Goal: Transaction & Acquisition: Purchase product/service

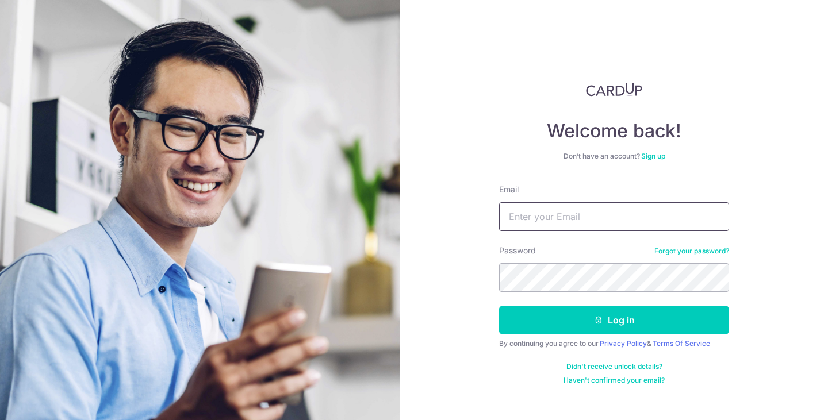
click at [643, 218] on input "Email" at bounding box center [614, 216] width 230 height 29
type input "[EMAIL_ADDRESS][DOMAIN_NAME]"
click at [499, 306] on button "Log in" at bounding box center [614, 320] width 230 height 29
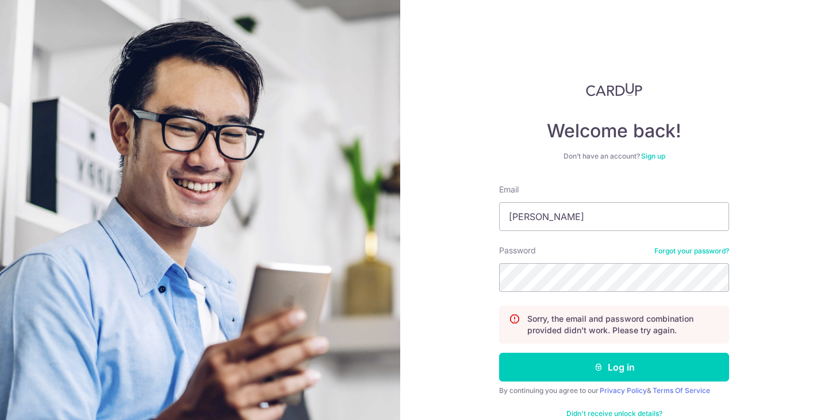
type input "[EMAIL_ADDRESS][DOMAIN_NAME]"
click at [499, 353] on button "Log in" at bounding box center [614, 367] width 230 height 29
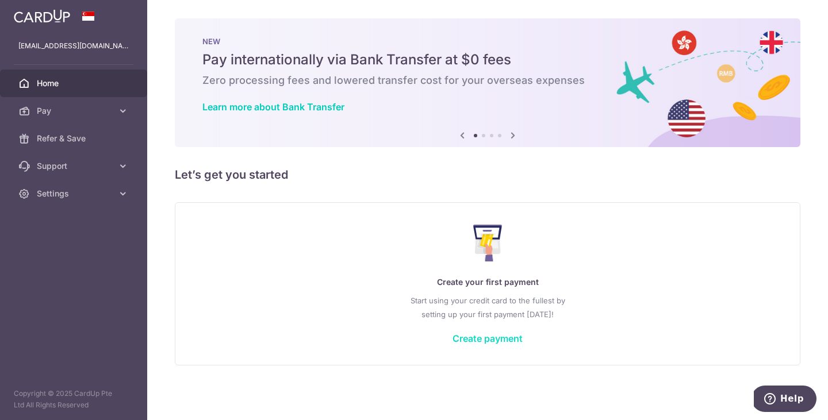
click at [491, 342] on link "Create payment" at bounding box center [487, 338] width 70 height 11
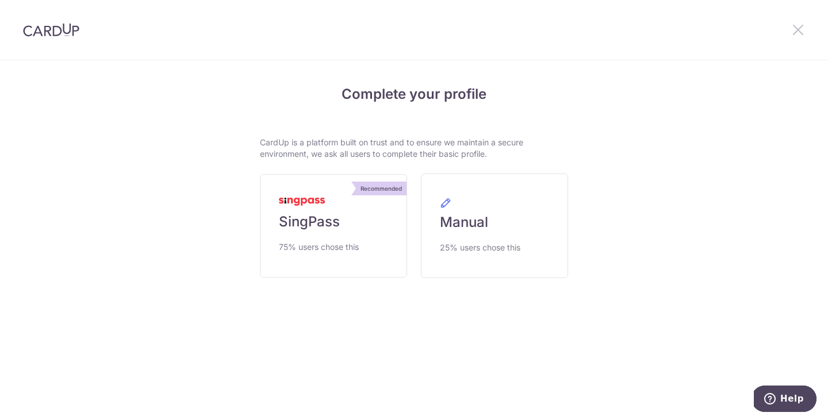
click at [800, 26] on icon at bounding box center [798, 29] width 14 height 14
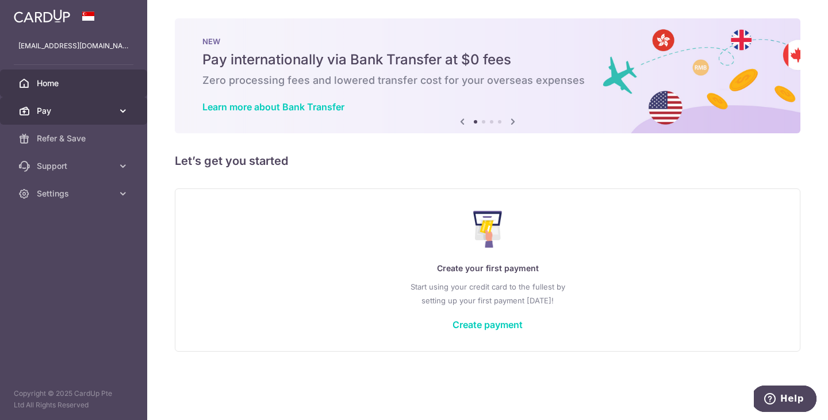
click at [117, 109] on icon at bounding box center [122, 110] width 11 height 11
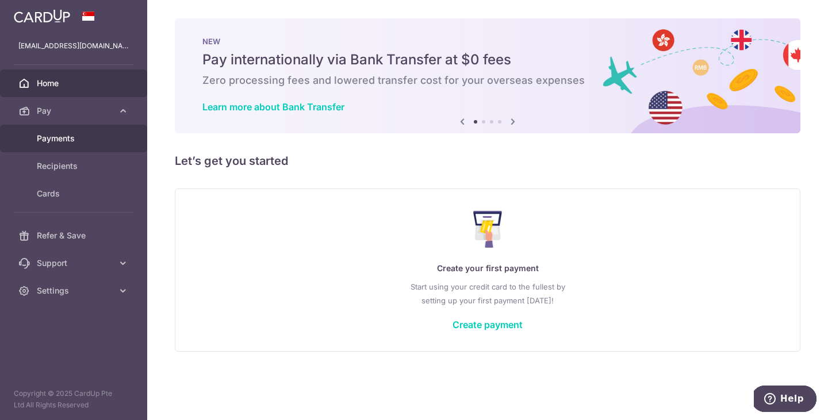
click at [82, 136] on span "Payments" at bounding box center [75, 138] width 76 height 11
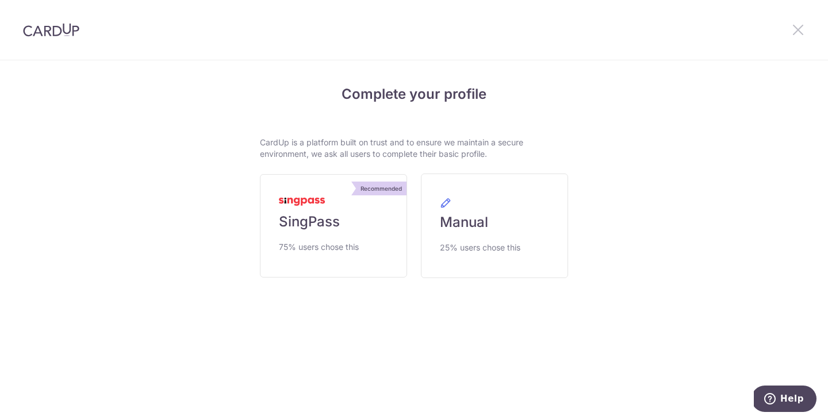
click at [799, 22] on icon at bounding box center [798, 29] width 14 height 14
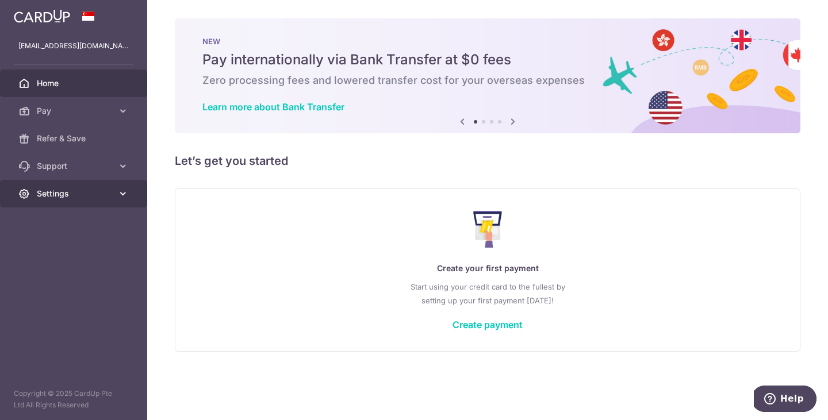
click at [81, 188] on span "Settings" at bounding box center [75, 193] width 76 height 11
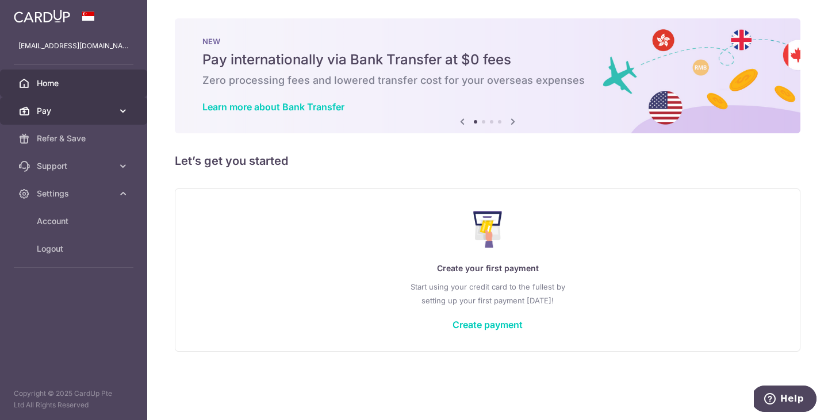
click at [56, 114] on span "Pay" at bounding box center [75, 110] width 76 height 11
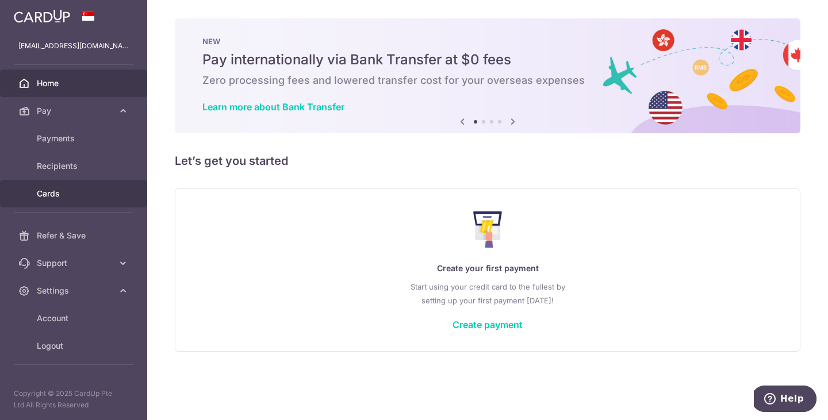
click at [69, 190] on span "Cards" at bounding box center [75, 193] width 76 height 11
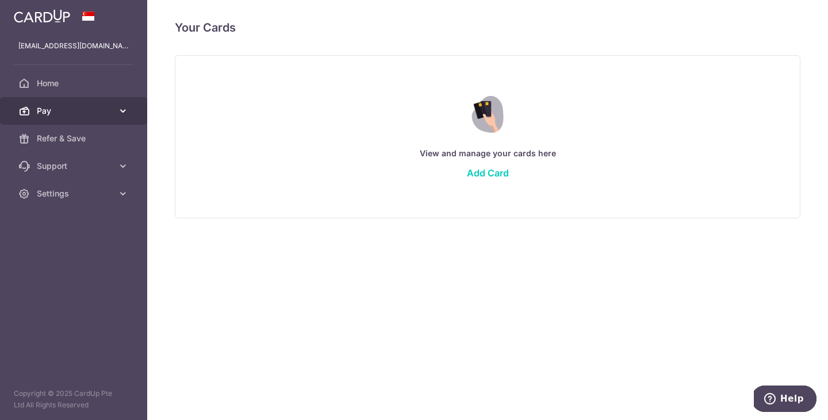
click at [67, 113] on span "Pay" at bounding box center [75, 110] width 76 height 11
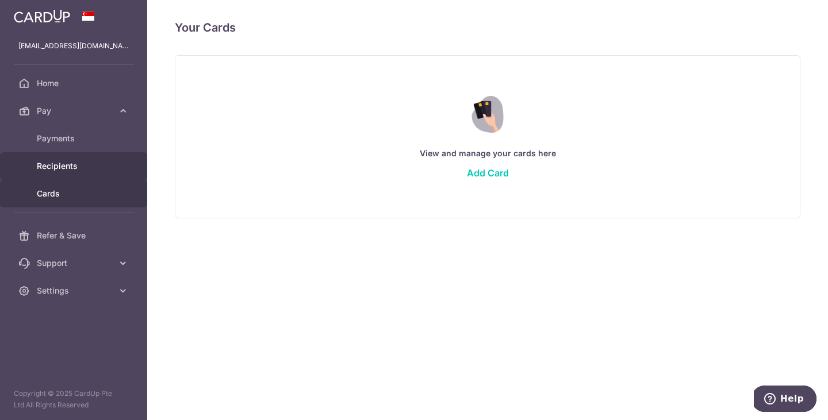
click at [68, 161] on span "Recipients" at bounding box center [75, 165] width 76 height 11
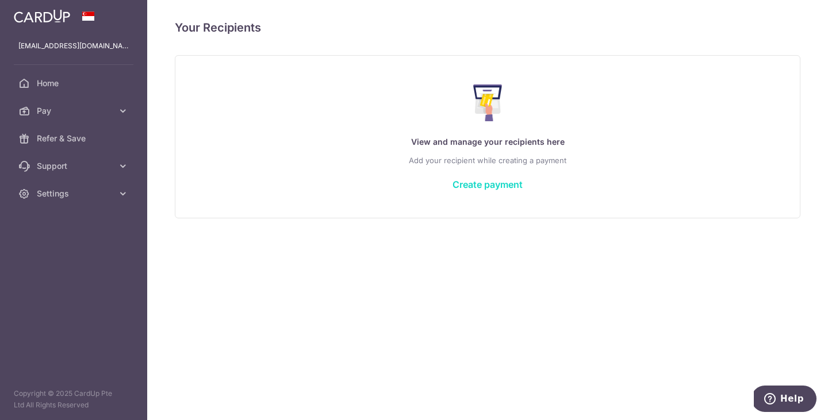
click at [502, 181] on link "Create payment" at bounding box center [487, 184] width 70 height 11
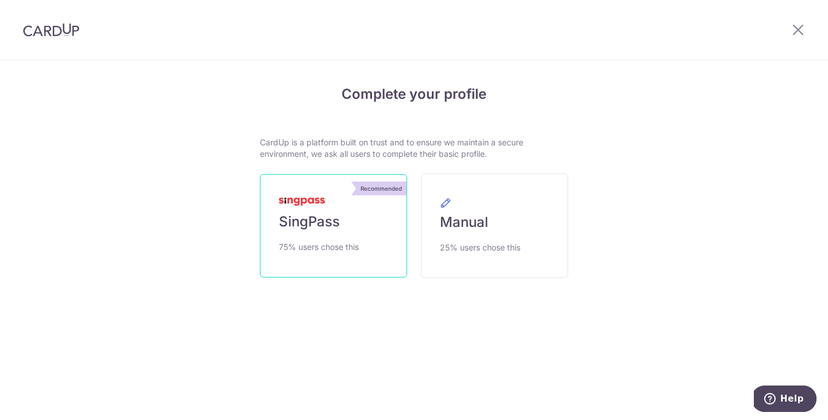
click at [385, 221] on link "Recommended SingPass 75% users chose this" at bounding box center [333, 225] width 147 height 103
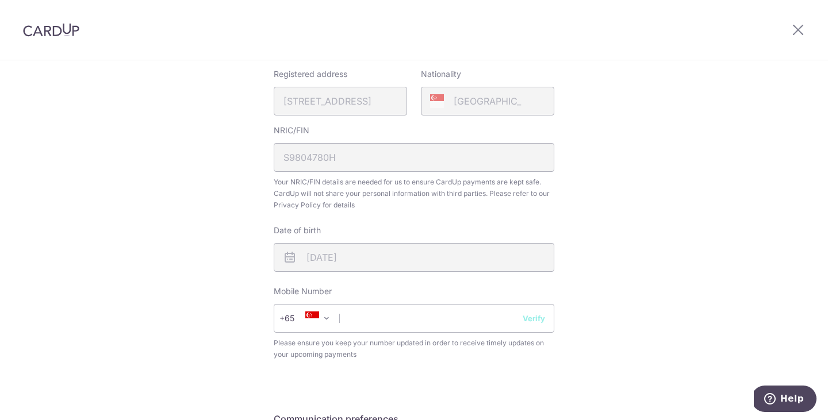
scroll to position [287, 0]
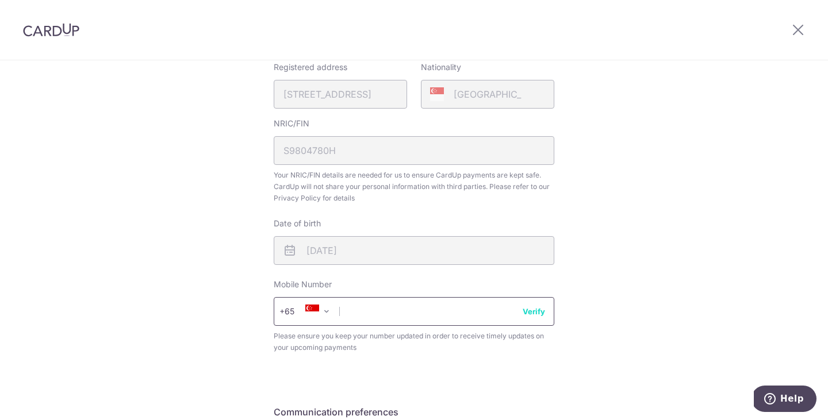
click at [428, 310] on input "text" at bounding box center [414, 311] width 281 height 29
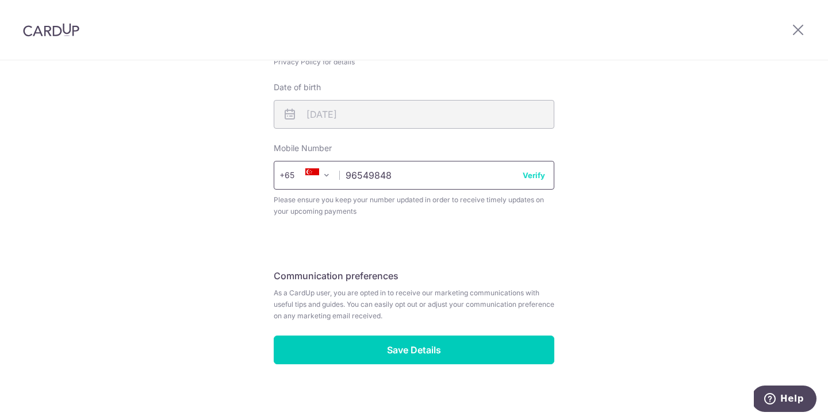
scroll to position [431, 0]
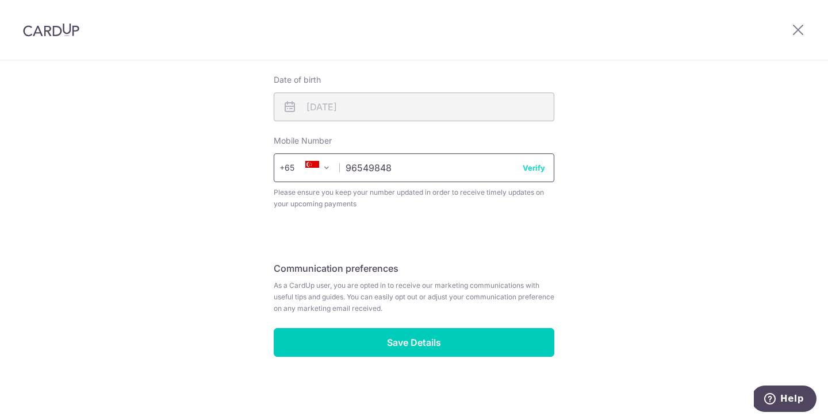
click at [535, 178] on input "96549848" at bounding box center [414, 168] width 281 height 29
type input "96549848"
click at [535, 172] on button "Verify" at bounding box center [534, 167] width 22 height 11
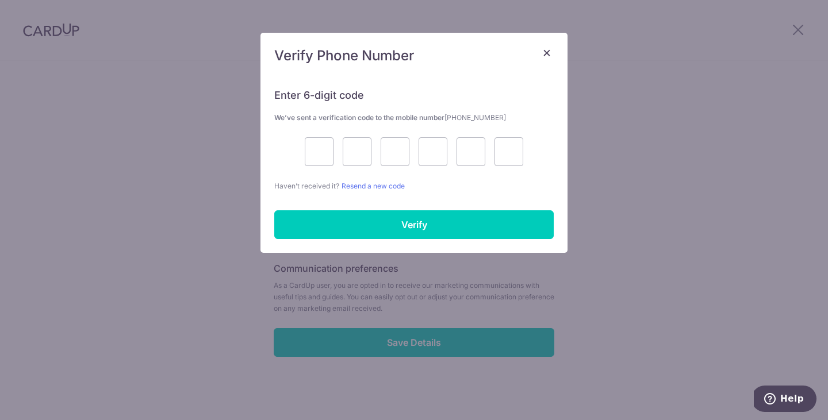
click at [300, 149] on div at bounding box center [413, 151] width 279 height 29
click at [307, 147] on input "text" at bounding box center [319, 151] width 29 height 29
type input "2"
type input "0"
type input "3"
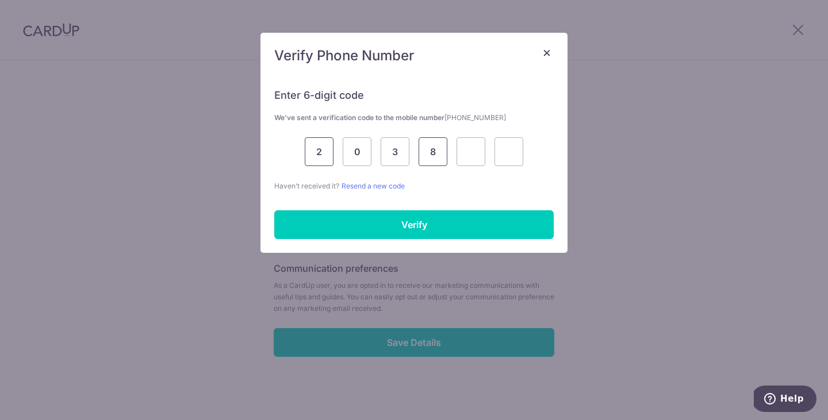
type input "8"
type input "0"
type input "1"
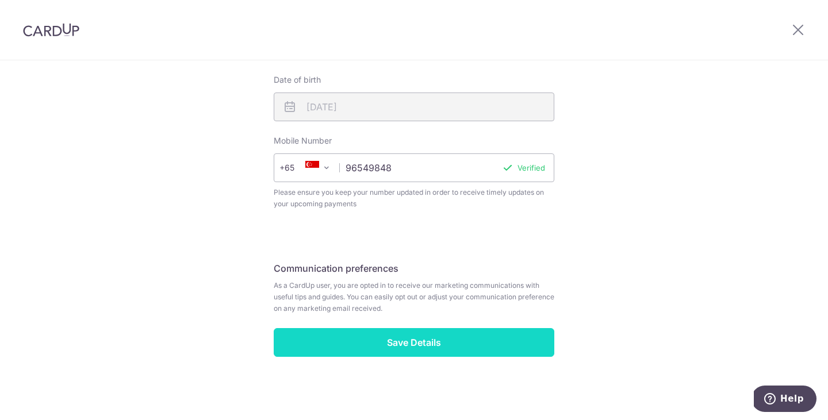
click at [424, 348] on input "Save Details" at bounding box center [414, 342] width 281 height 29
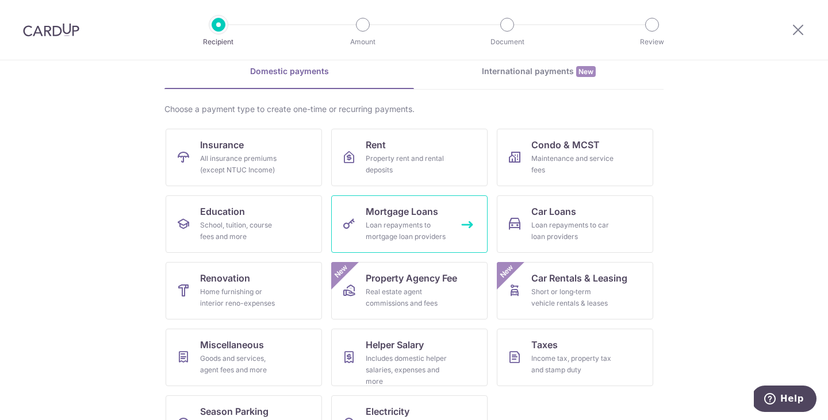
scroll to position [94, 0]
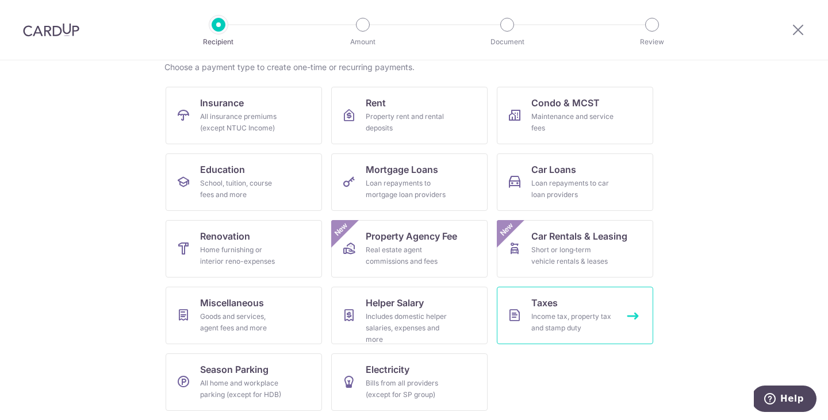
click at [563, 319] on div "Income tax, property tax and stamp duty" at bounding box center [572, 322] width 83 height 23
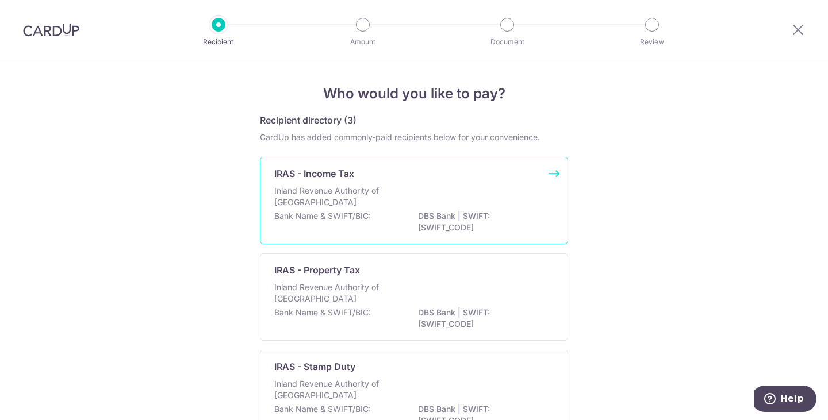
click at [451, 200] on div "Inland Revenue Authority of Singapore" at bounding box center [413, 197] width 279 height 25
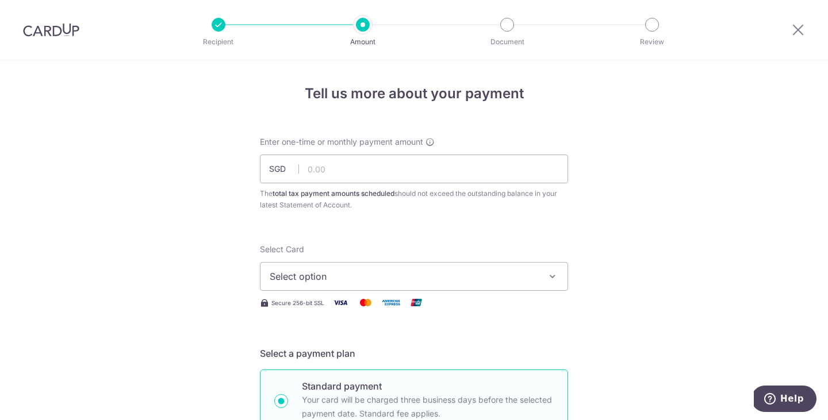
click at [379, 272] on span "Select option" at bounding box center [404, 277] width 268 height 14
click at [354, 255] on div "Select Card Select option Add credit card" at bounding box center [414, 267] width 308 height 47
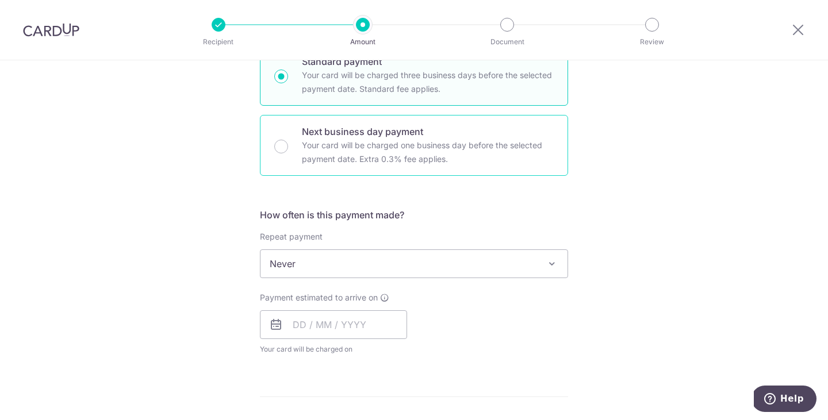
scroll to position [340, 0]
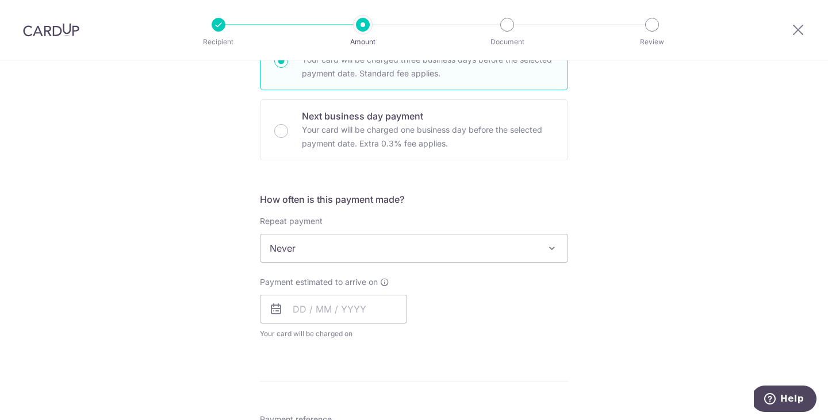
click at [401, 237] on span "Never" at bounding box center [413, 249] width 307 height 28
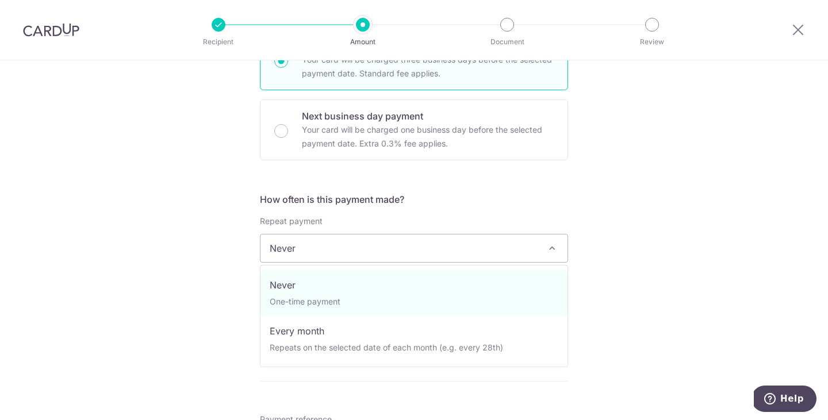
click at [186, 275] on div "Tell us more about your payment Enter one-time or monthly payment amount SGD Th…" at bounding box center [414, 254] width 828 height 1068
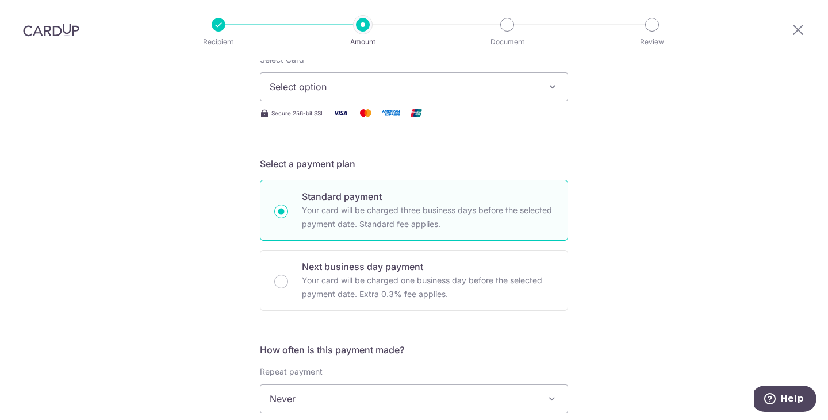
scroll to position [0, 0]
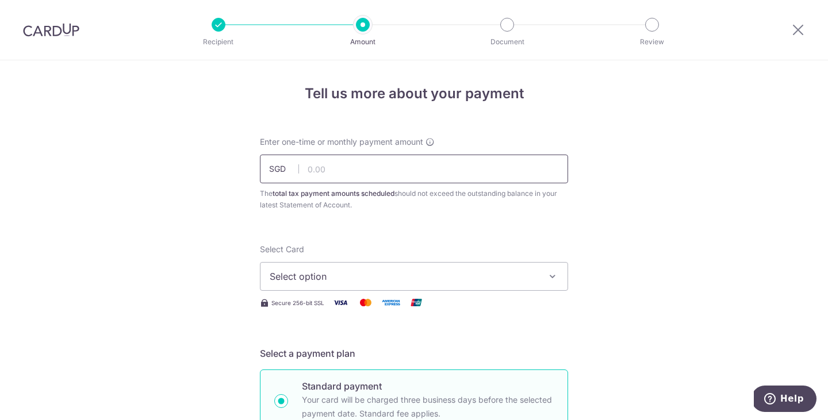
click at [344, 167] on input "text" at bounding box center [414, 169] width 308 height 29
type input "100.00"
click at [307, 279] on span "Select option" at bounding box center [404, 277] width 268 height 14
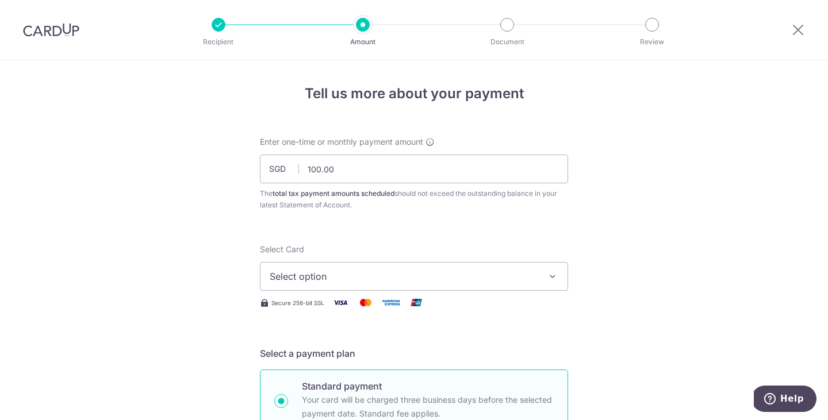
click at [54, 26] on img at bounding box center [51, 30] width 56 height 14
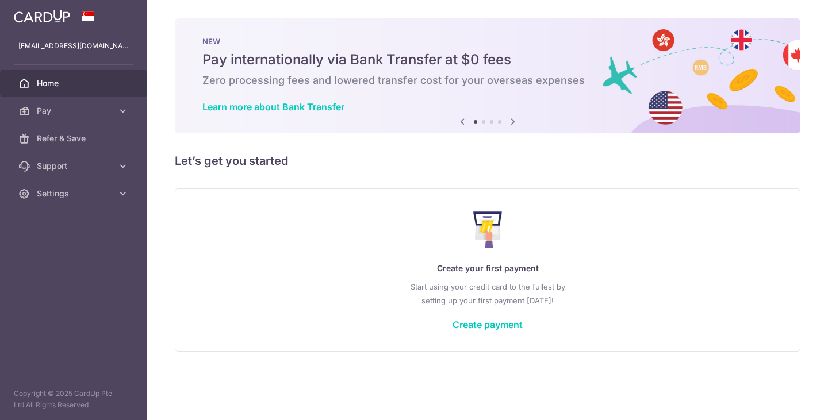
click at [207, 260] on div "Create your first payment Start using your credit card to the fullest by settin…" at bounding box center [487, 270] width 597 height 136
click at [459, 325] on link "Create payment" at bounding box center [487, 324] width 70 height 11
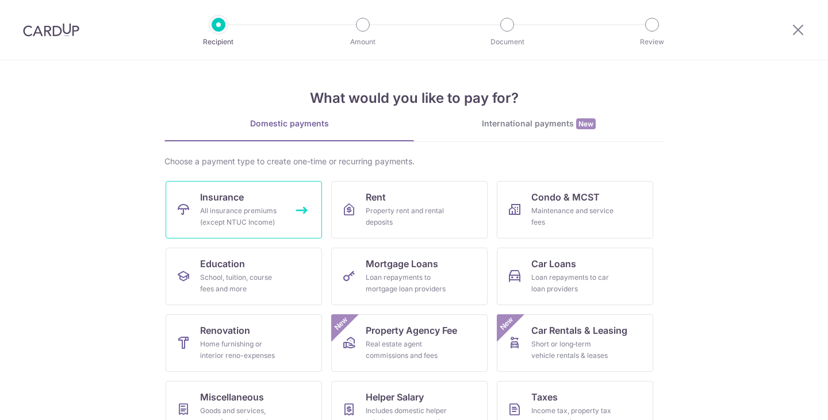
click at [303, 218] on link "Insurance All insurance premiums (except NTUC Income)" at bounding box center [244, 209] width 156 height 57
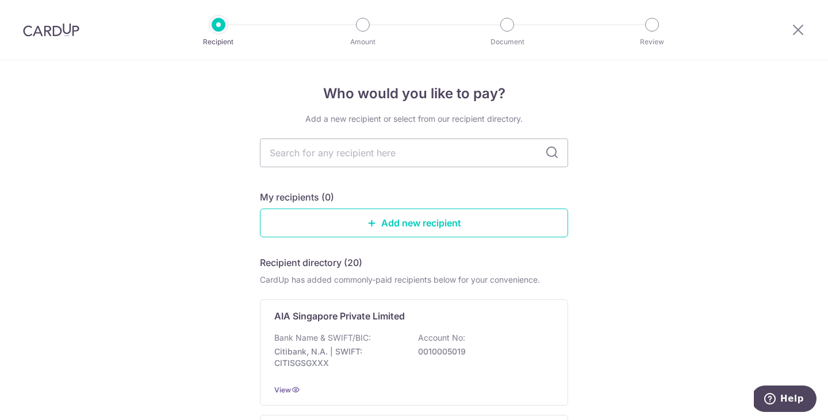
click at [355, 150] on input "text" at bounding box center [414, 153] width 308 height 29
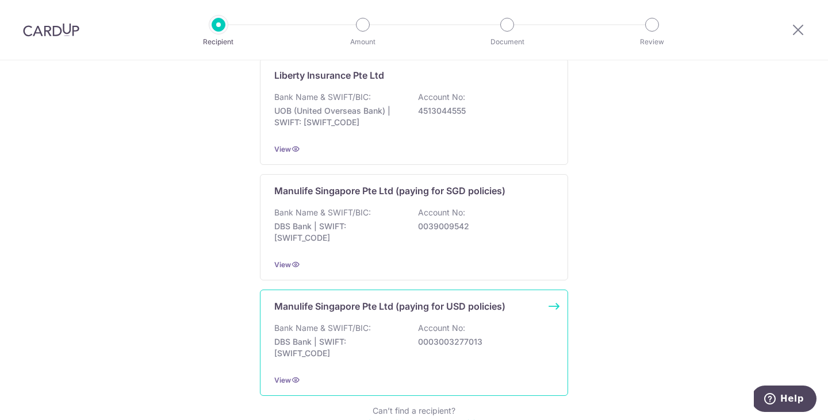
scroll to position [1150, 0]
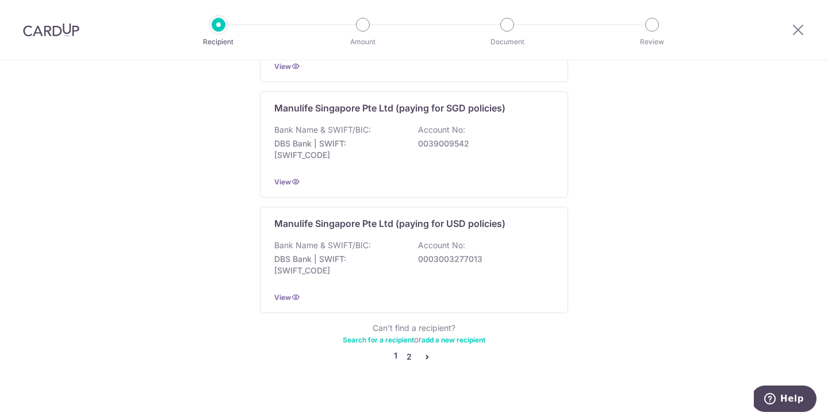
click at [409, 350] on link "2" at bounding box center [409, 357] width 14 height 14
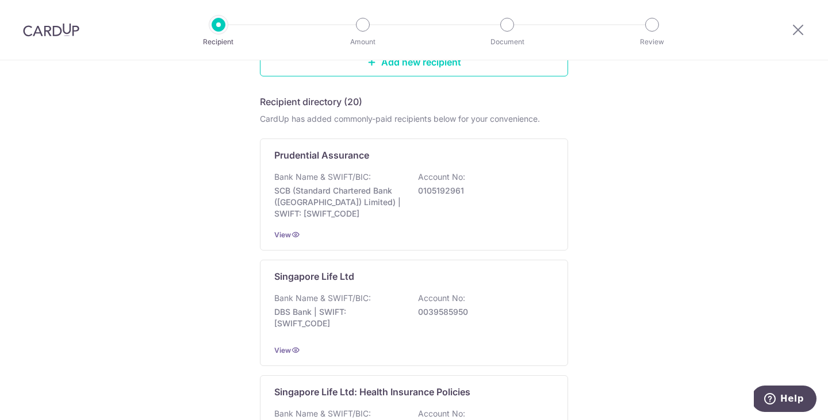
scroll to position [0, 0]
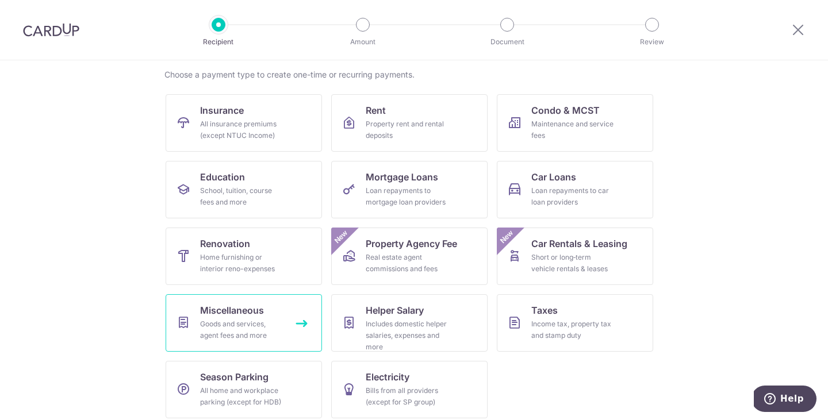
scroll to position [130, 0]
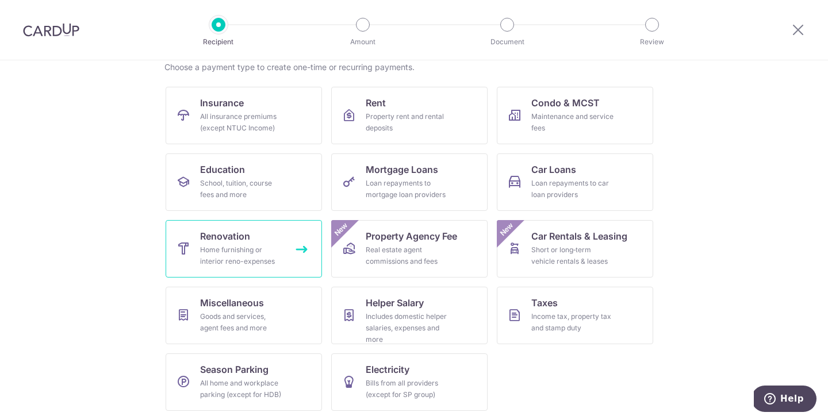
click at [256, 240] on link "Renovation Home furnishing or interior reno-expenses" at bounding box center [244, 248] width 156 height 57
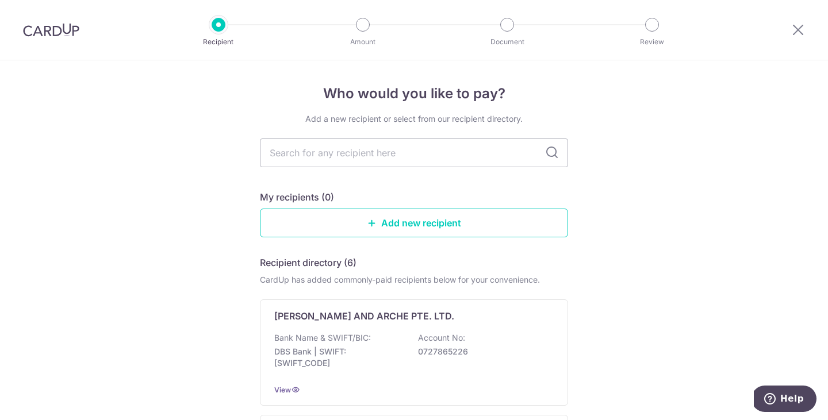
click at [374, 149] on input "text" at bounding box center [414, 153] width 308 height 29
type input "k"
click at [550, 147] on icon at bounding box center [552, 153] width 14 height 14
click at [527, 156] on input "text" at bounding box center [414, 153] width 308 height 29
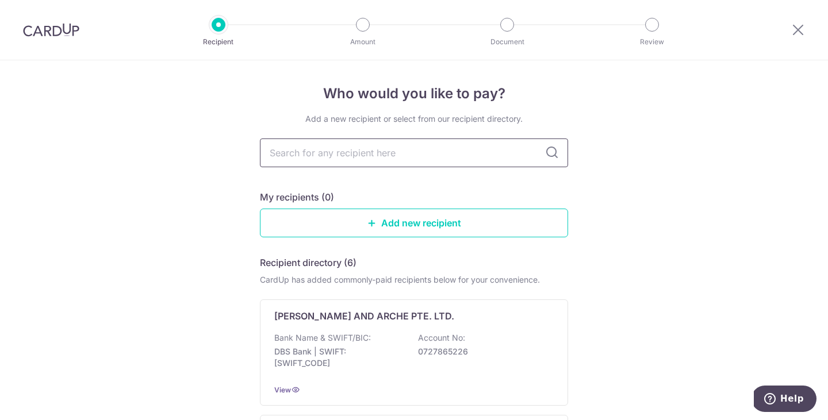
click at [527, 156] on input "text" at bounding box center [414, 153] width 308 height 29
type input "swift"
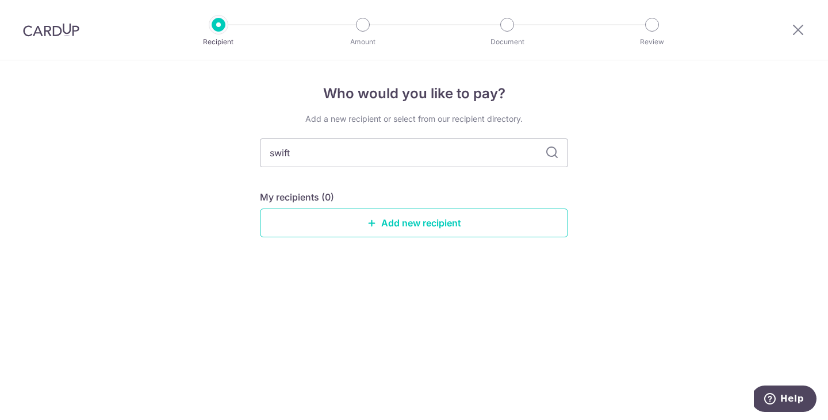
click at [552, 149] on icon at bounding box center [552, 153] width 14 height 14
click at [497, 156] on input "swift" at bounding box center [414, 153] width 308 height 29
click at [659, 269] on div "Who would you like to pay? Add a new recipient or select from our recipient dir…" at bounding box center [414, 240] width 828 height 360
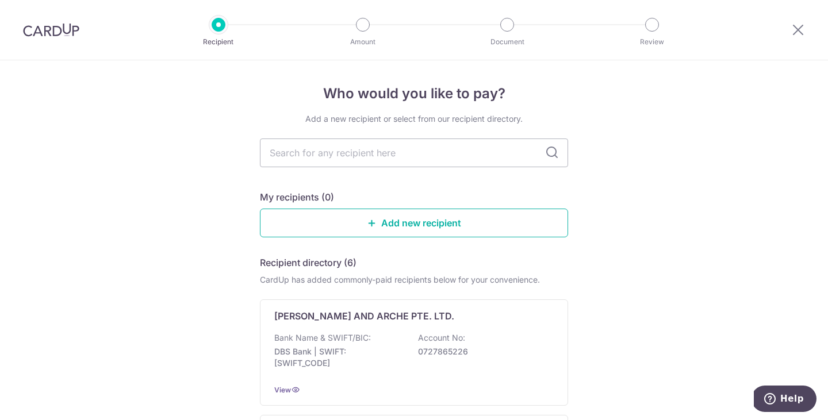
click at [509, 219] on link "Add new recipient" at bounding box center [414, 223] width 308 height 29
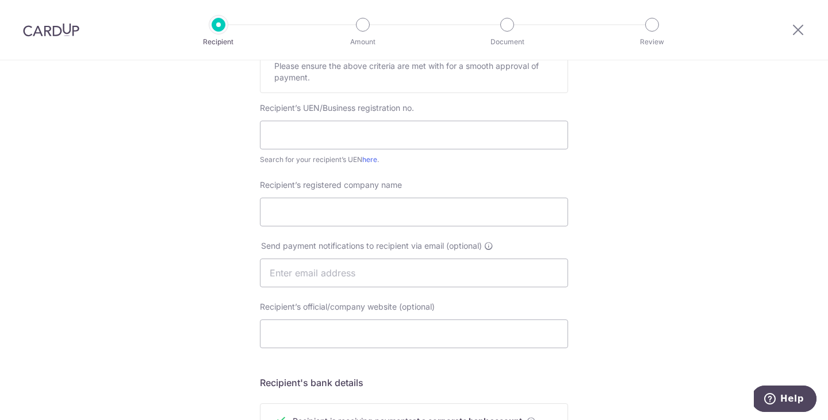
scroll to position [207, 0]
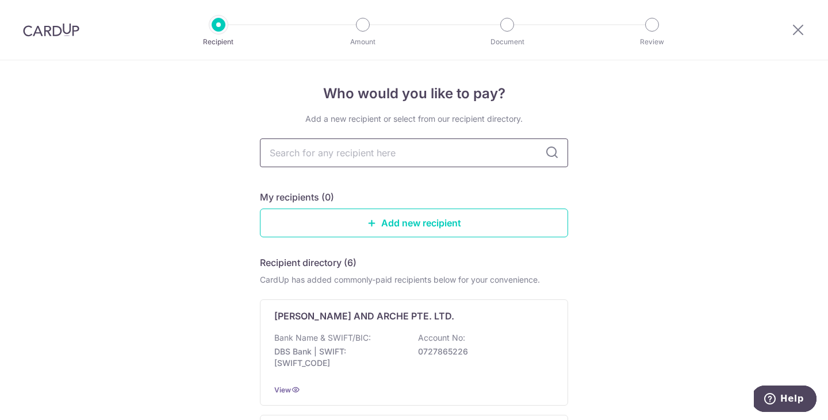
click at [431, 160] on input "text" at bounding box center [414, 153] width 308 height 29
type input "spacebar"
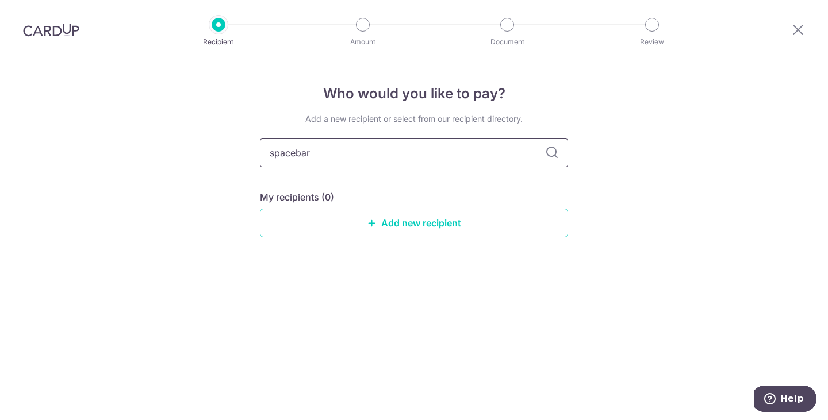
click at [458, 158] on input "spacebar" at bounding box center [414, 153] width 308 height 29
click at [439, 156] on input "spacebar" at bounding box center [414, 153] width 308 height 29
type input "root"
click at [443, 164] on input "root" at bounding box center [414, 153] width 308 height 29
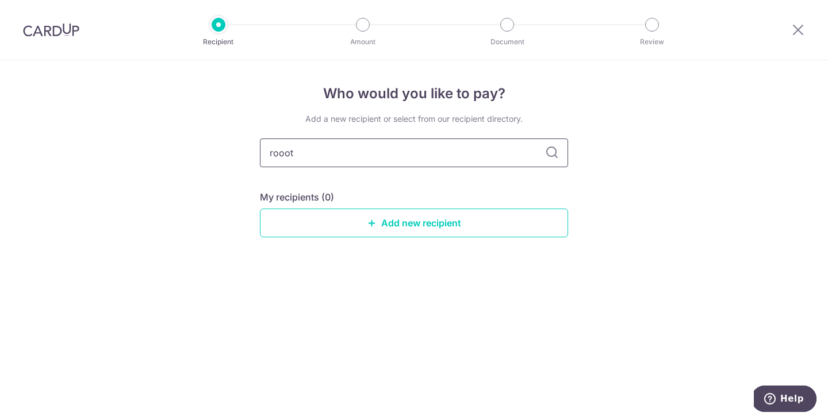
type input "rooot"
click at [551, 159] on icon at bounding box center [552, 153] width 14 height 14
click at [467, 223] on link "Add new recipient" at bounding box center [414, 223] width 308 height 29
click at [551, 151] on icon at bounding box center [552, 153] width 14 height 14
click at [485, 149] on input "rooot" at bounding box center [414, 153] width 308 height 29
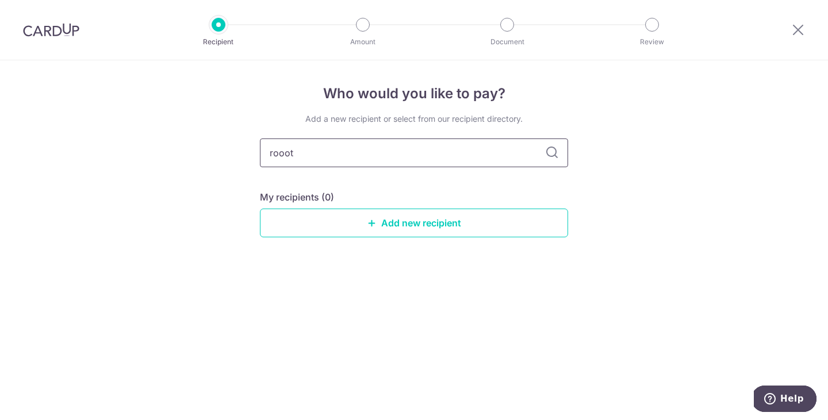
click at [485, 149] on input "rooot" at bounding box center [414, 153] width 308 height 29
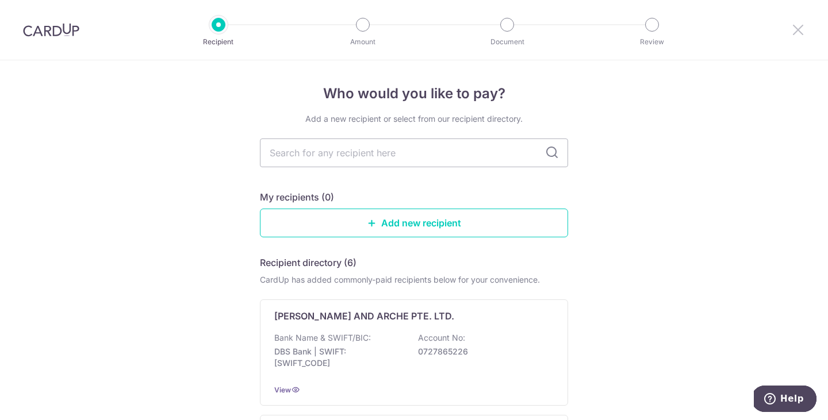
click at [803, 33] on icon at bounding box center [798, 29] width 14 height 14
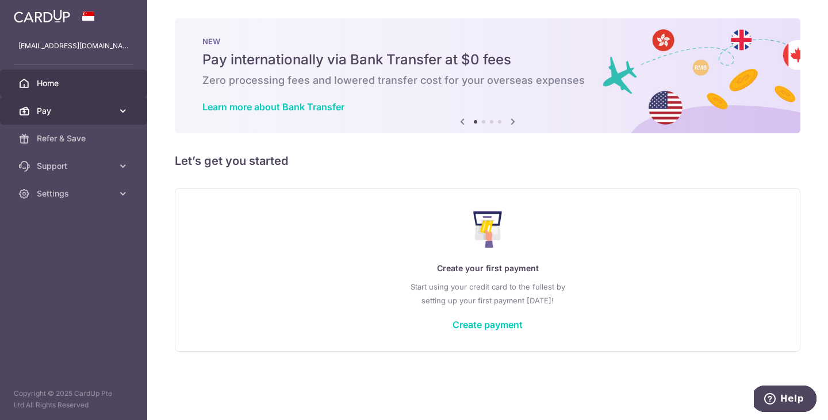
click at [80, 112] on span "Pay" at bounding box center [75, 110] width 76 height 11
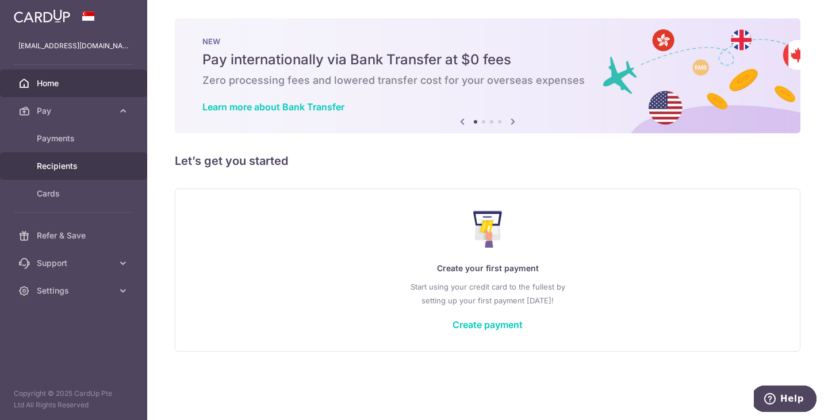
click at [68, 168] on span "Recipients" at bounding box center [75, 165] width 76 height 11
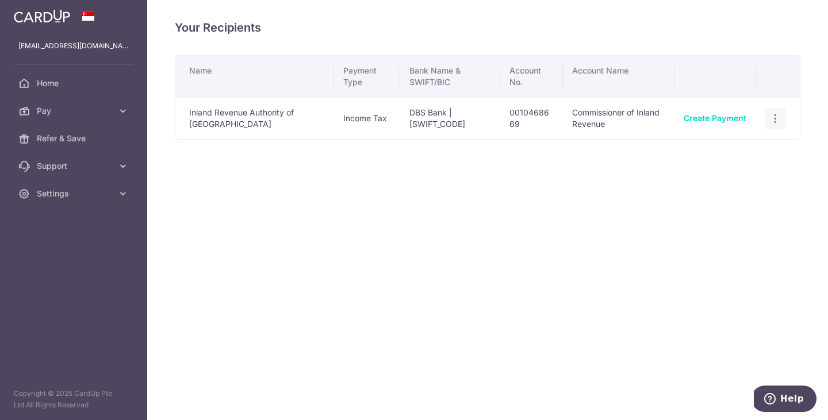
click at [772, 122] on icon "button" at bounding box center [775, 119] width 12 height 12
click at [732, 145] on span "View/Edit" at bounding box center [737, 150] width 78 height 14
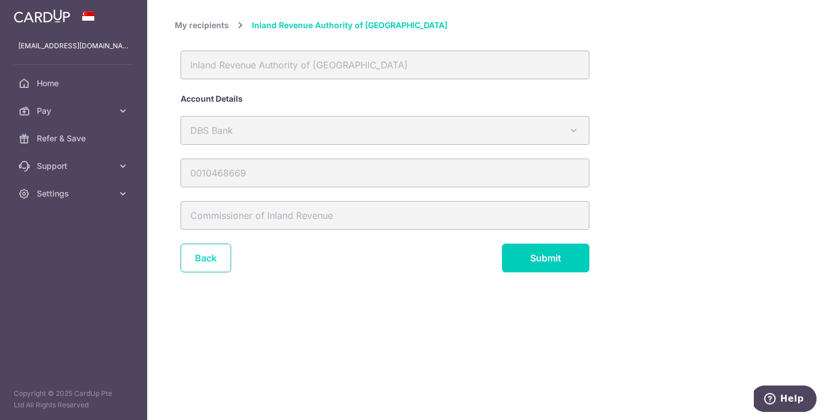
click at [211, 267] on link "Back" at bounding box center [206, 258] width 51 height 29
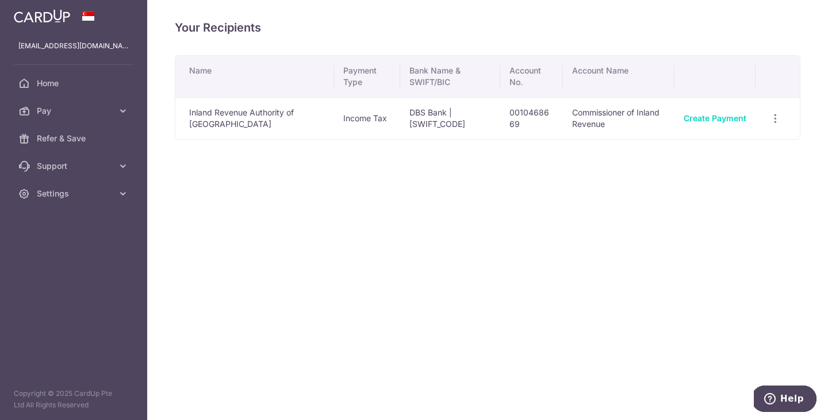
click at [532, 136] on td "0010468669" at bounding box center [531, 118] width 63 height 42
click at [106, 115] on span "Pay" at bounding box center [75, 110] width 76 height 11
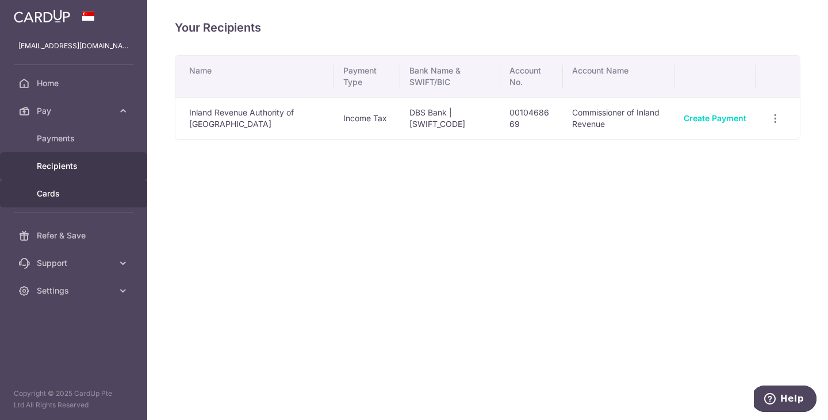
click at [64, 189] on span "Cards" at bounding box center [75, 193] width 76 height 11
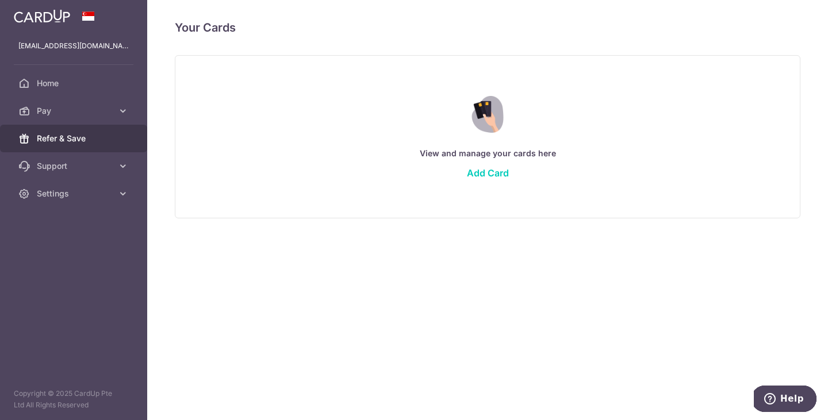
click at [86, 128] on link "Refer & Save" at bounding box center [73, 139] width 147 height 28
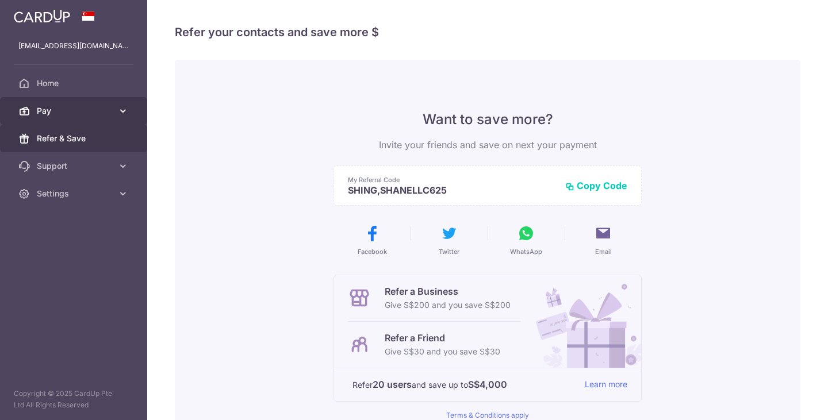
click at [86, 112] on span "Pay" at bounding box center [75, 110] width 76 height 11
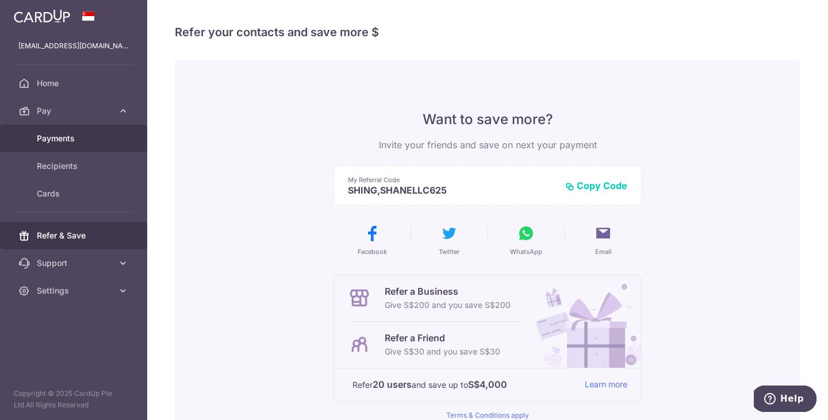
click at [70, 136] on span "Payments" at bounding box center [75, 138] width 76 height 11
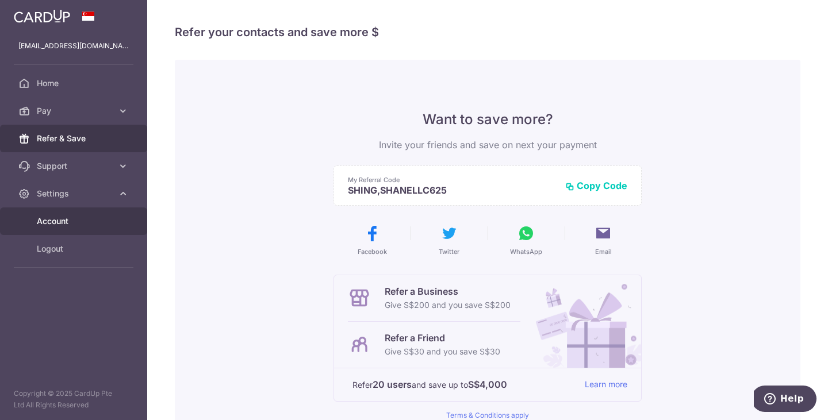
click at [61, 231] on link "Account" at bounding box center [73, 222] width 147 height 28
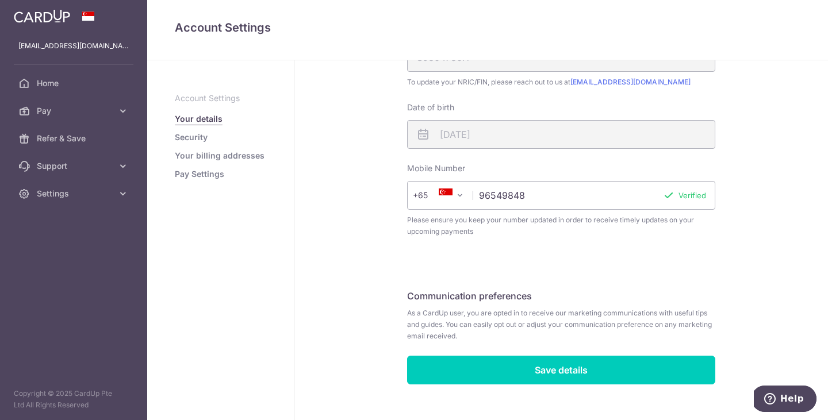
scroll to position [317, 0]
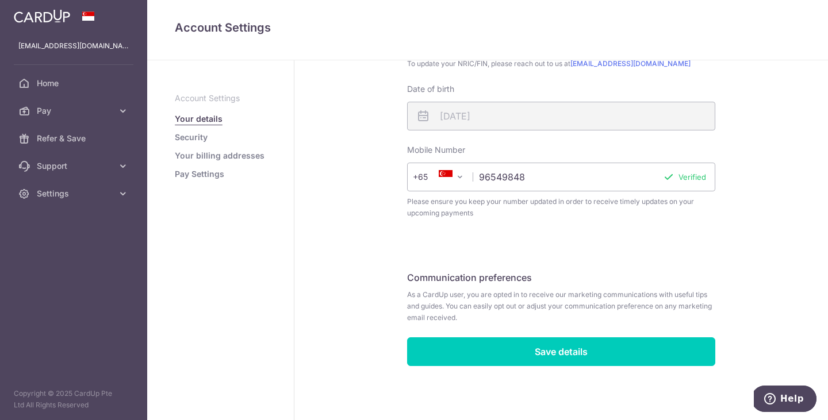
click at [188, 139] on link "Security" at bounding box center [191, 137] width 33 height 11
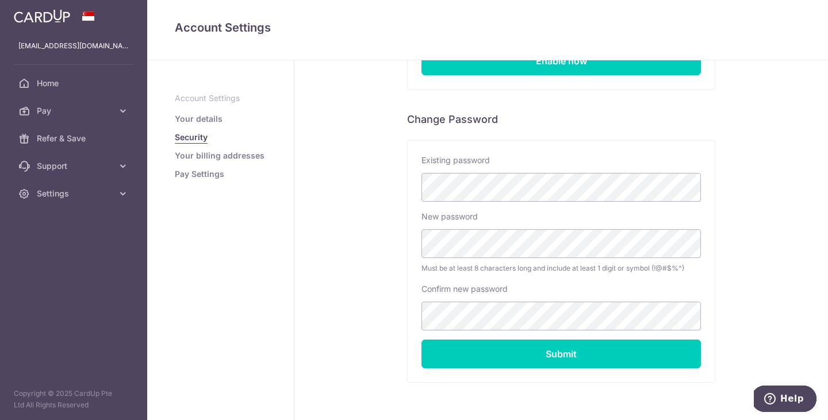
scroll to position [229, 0]
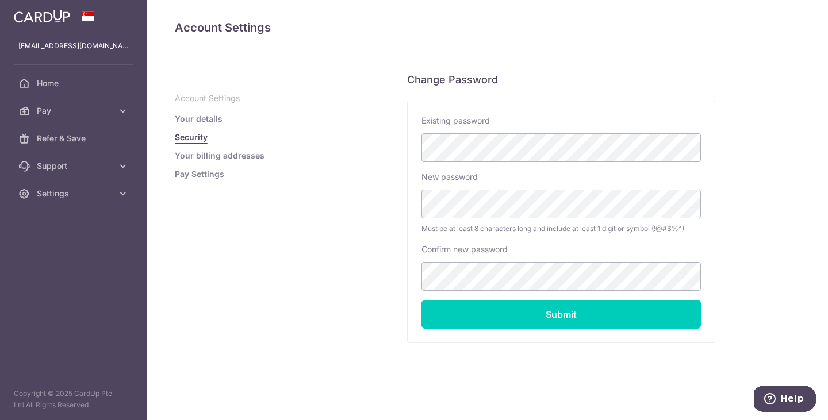
click at [212, 175] on link "Pay Settings" at bounding box center [199, 173] width 49 height 11
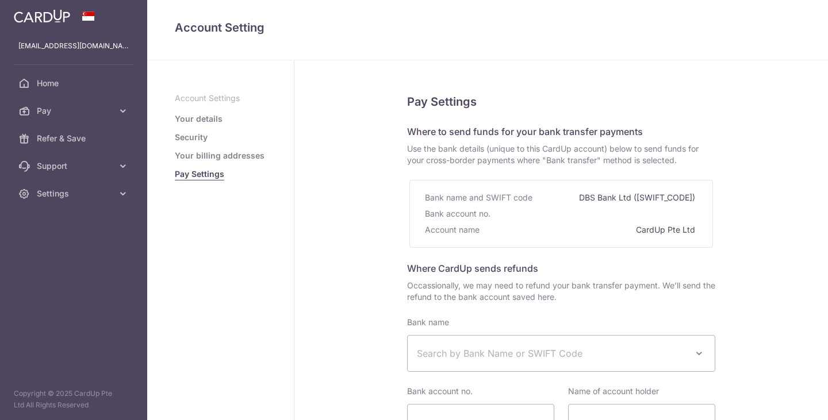
select select
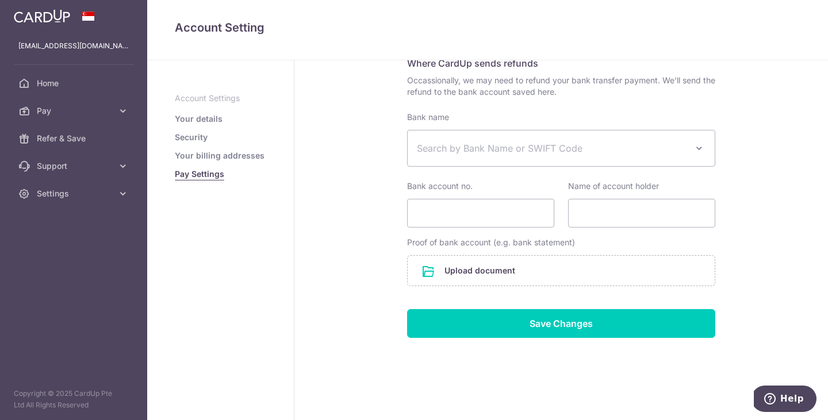
scroll to position [209, 0]
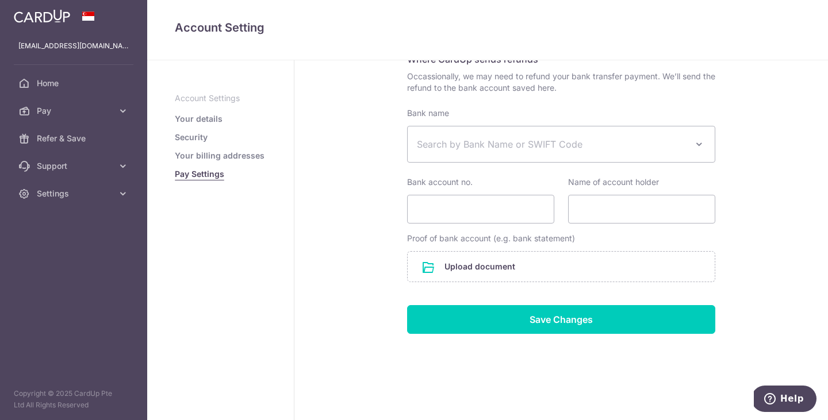
click at [240, 157] on link "Your billing addresses" at bounding box center [220, 155] width 90 height 11
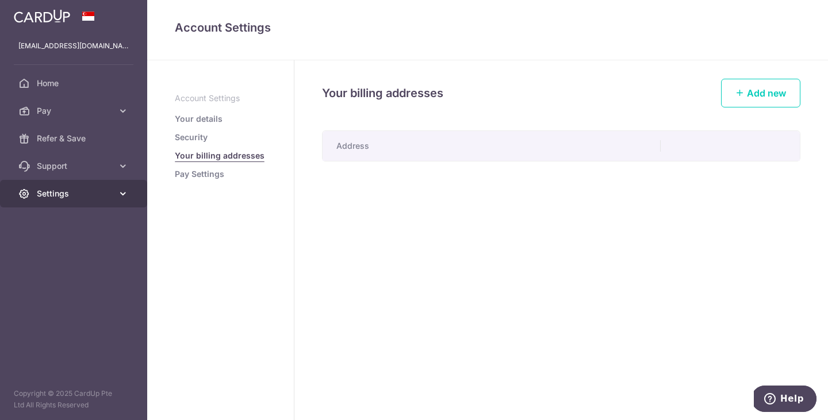
click at [63, 199] on span "Settings" at bounding box center [75, 193] width 76 height 11
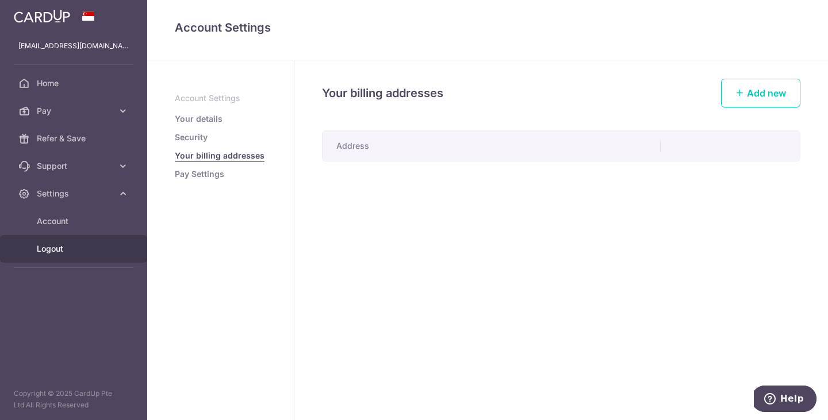
click at [63, 255] on link "Logout" at bounding box center [73, 249] width 147 height 28
